Goal: Find specific page/section: Find specific page/section

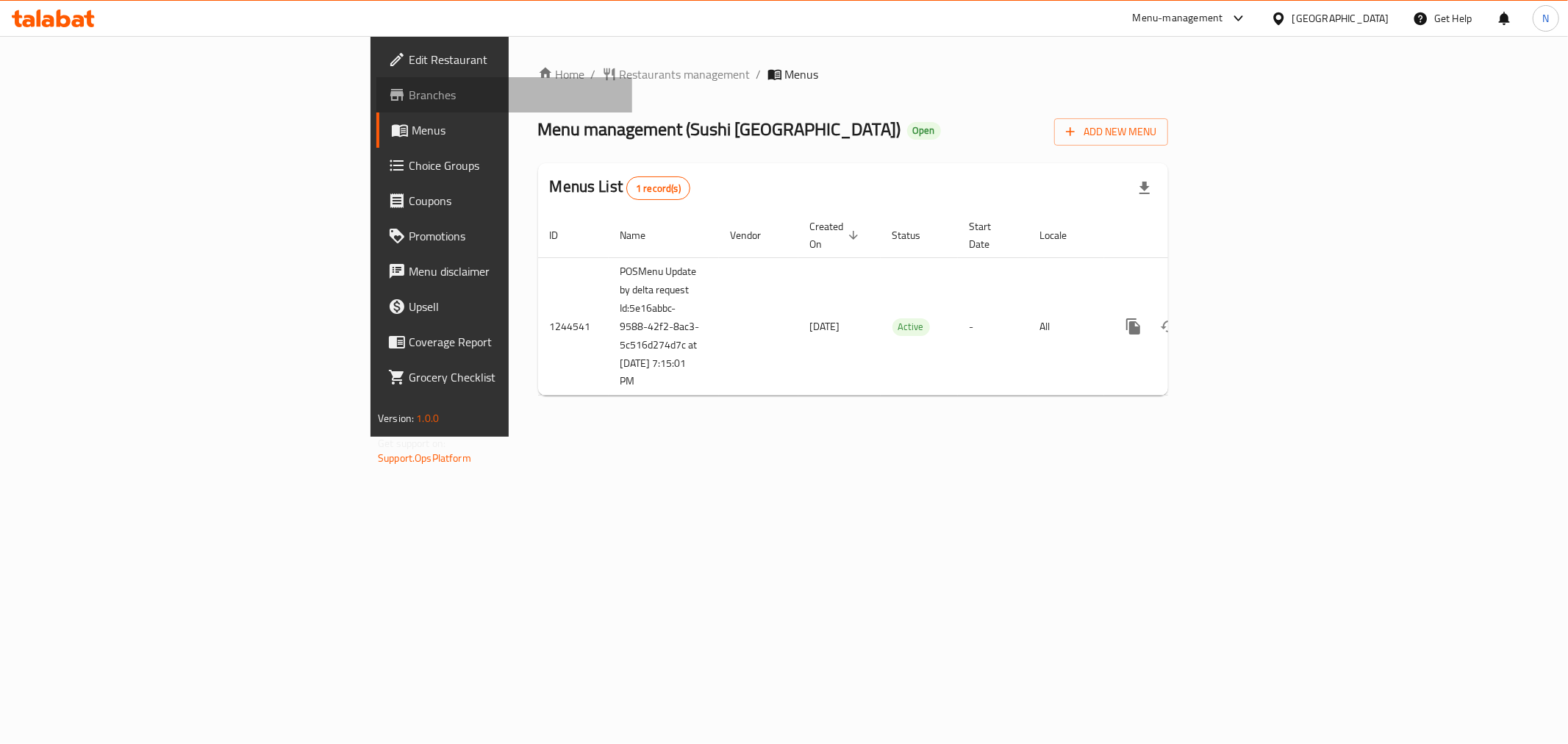
click at [408, 87] on span "Branches" at bounding box center [514, 94] width 212 height 18
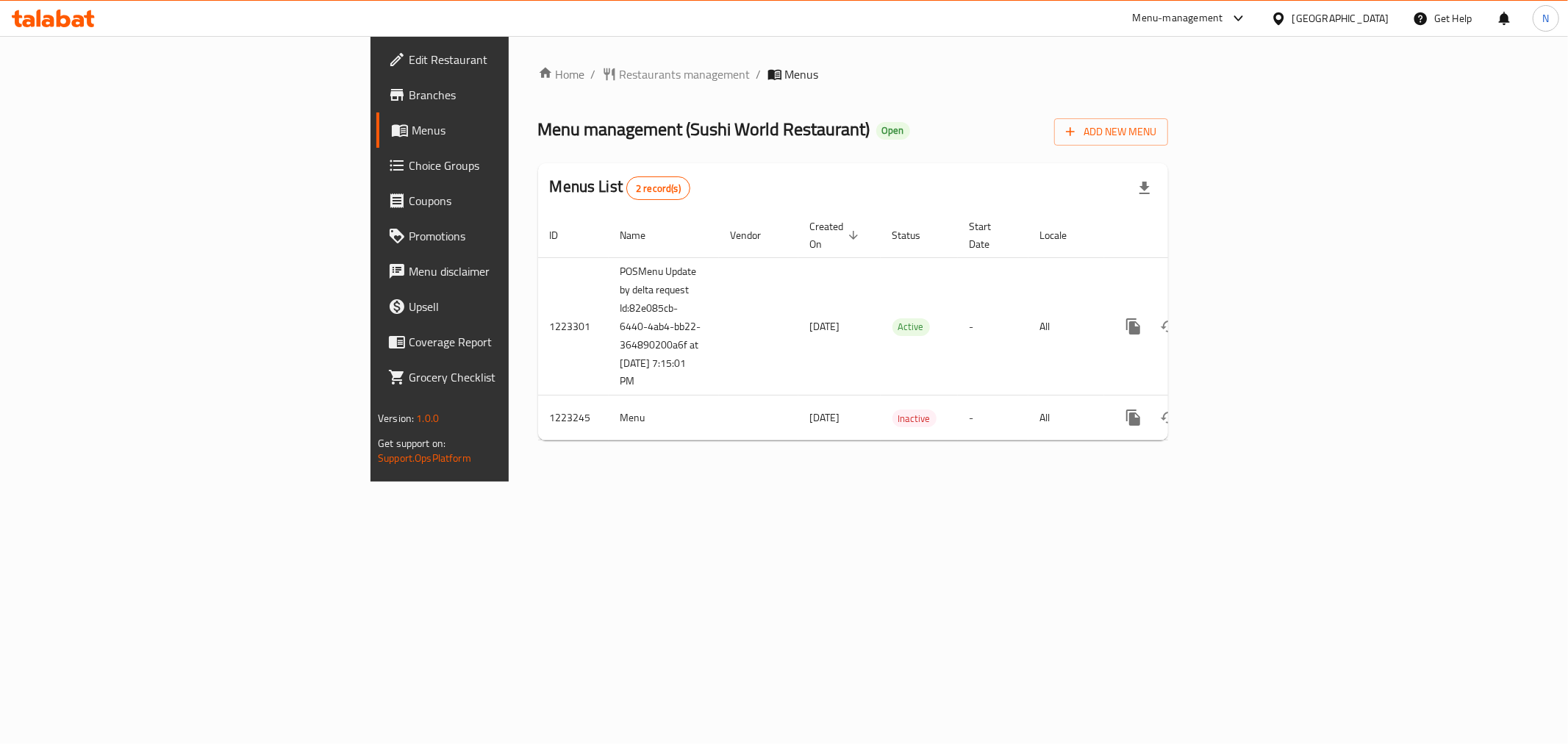
click at [1313, 20] on div "[GEOGRAPHIC_DATA]" at bounding box center [1341, 18] width 97 height 16
click at [1243, 147] on div "[GEOGRAPHIC_DATA]" at bounding box center [1279, 151] width 221 height 34
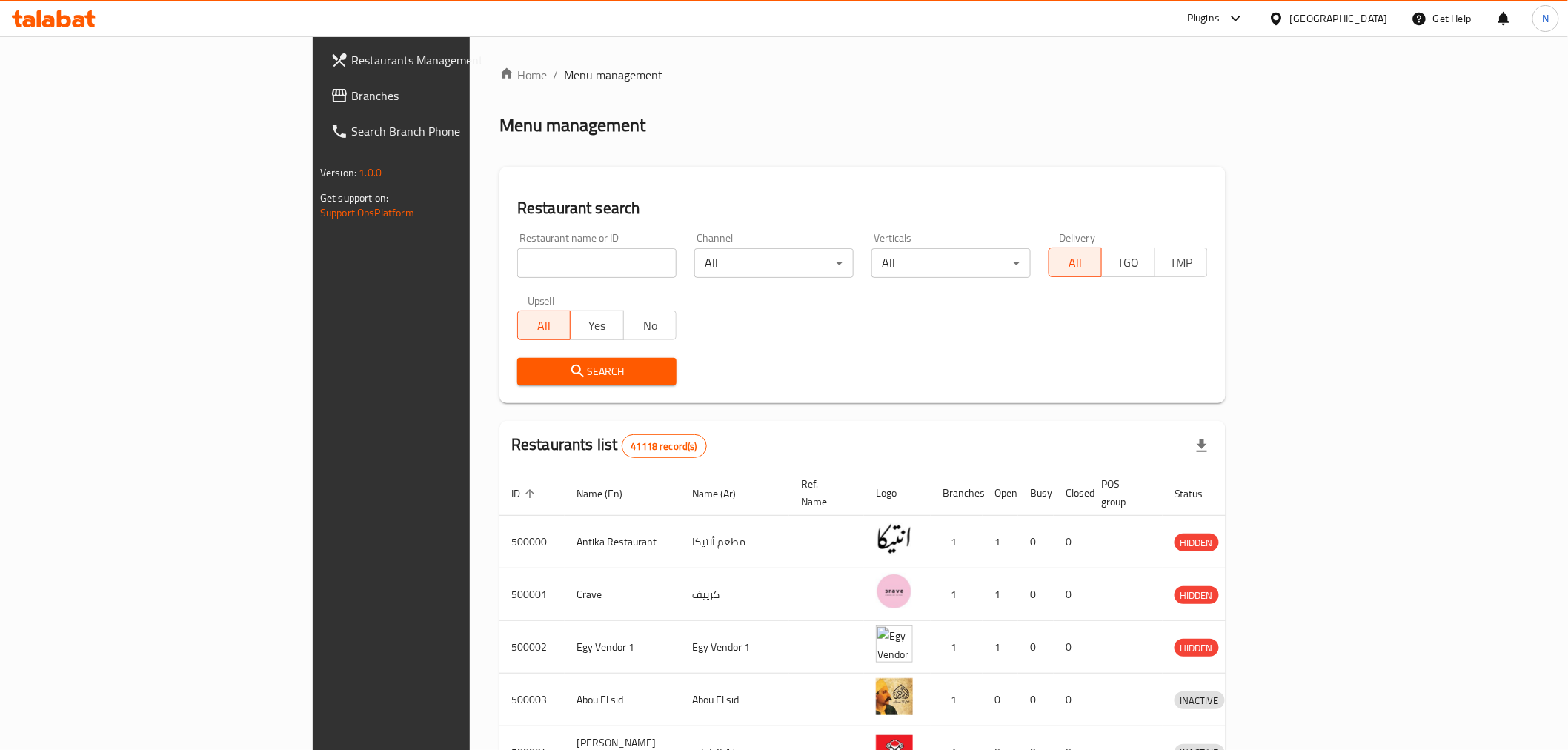
click at [351, 94] on span "Branches" at bounding box center [457, 95] width 211 height 18
